Goal: Task Accomplishment & Management: Complete application form

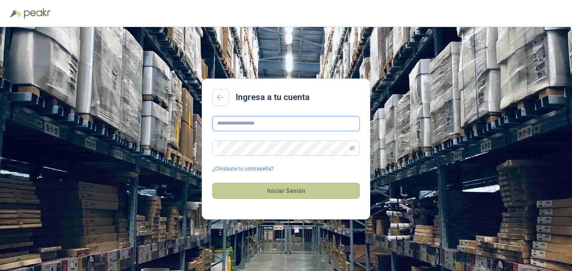
type input "**********"
click at [281, 193] on button "Iniciar Sesión" at bounding box center [286, 191] width 148 height 16
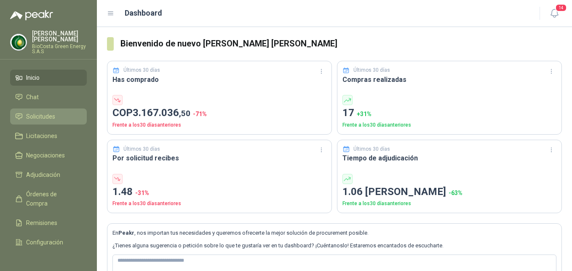
click at [32, 111] on link "Solicitudes" at bounding box center [48, 116] width 77 height 16
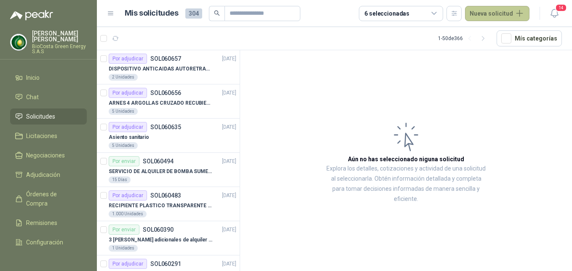
click at [521, 16] on button "Nueva solicitud" at bounding box center [497, 13] width 64 height 15
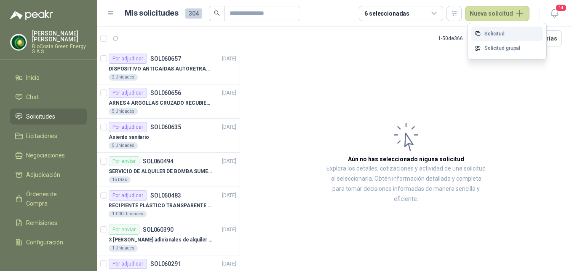
click at [504, 31] on link "Solicitud" at bounding box center [508, 34] width 72 height 15
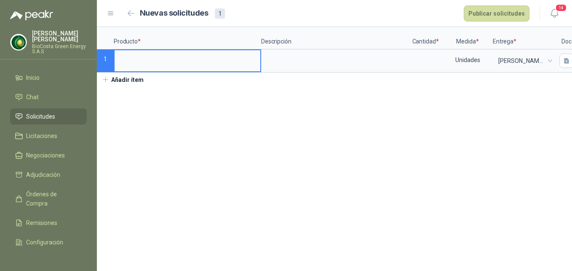
click at [186, 64] on input at bounding box center [188, 58] width 146 height 16
click at [188, 59] on input at bounding box center [188, 58] width 146 height 16
click at [175, 55] on input at bounding box center [188, 58] width 146 height 16
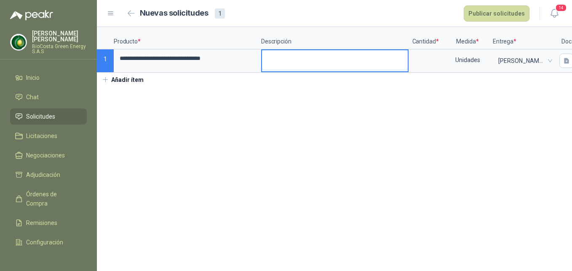
click at [323, 57] on textarea at bounding box center [335, 59] width 146 height 19
click at [285, 64] on textarea at bounding box center [335, 59] width 146 height 19
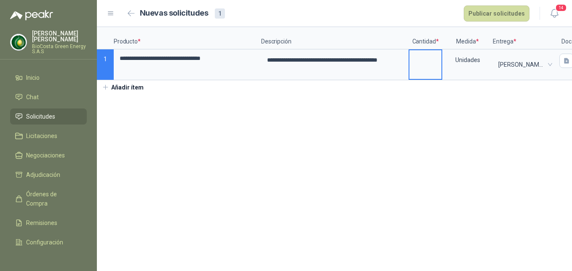
click at [426, 61] on input at bounding box center [426, 58] width 32 height 16
type input "*"
click at [508, 13] on button "Publicar solicitudes" at bounding box center [497, 13] width 66 height 16
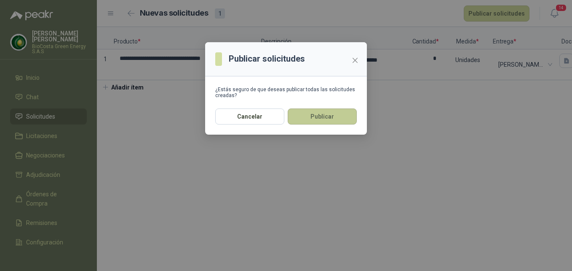
click at [322, 115] on button "Publicar" at bounding box center [322, 116] width 69 height 16
